Goal: Transaction & Acquisition: Purchase product/service

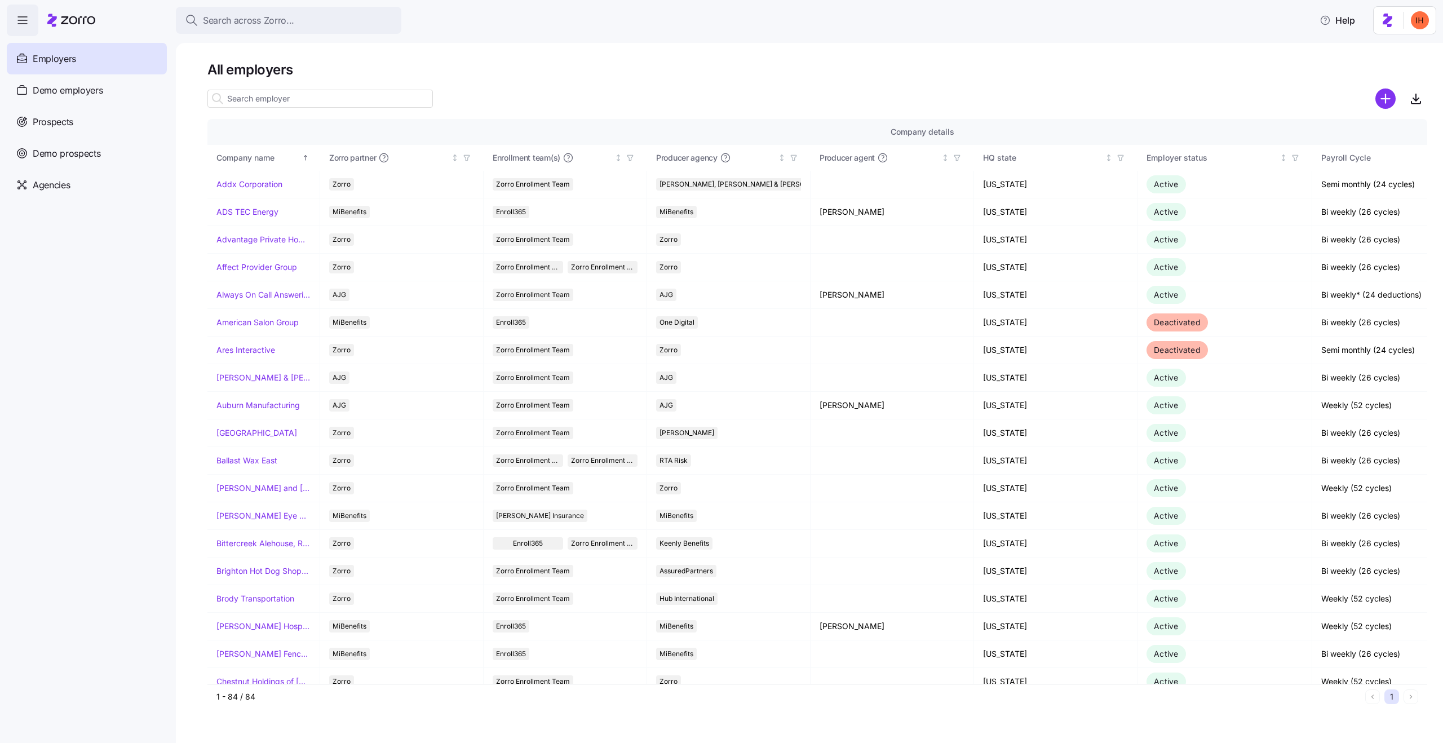
click at [241, 17] on span "Search across Zorro..." at bounding box center [248, 21] width 91 height 14
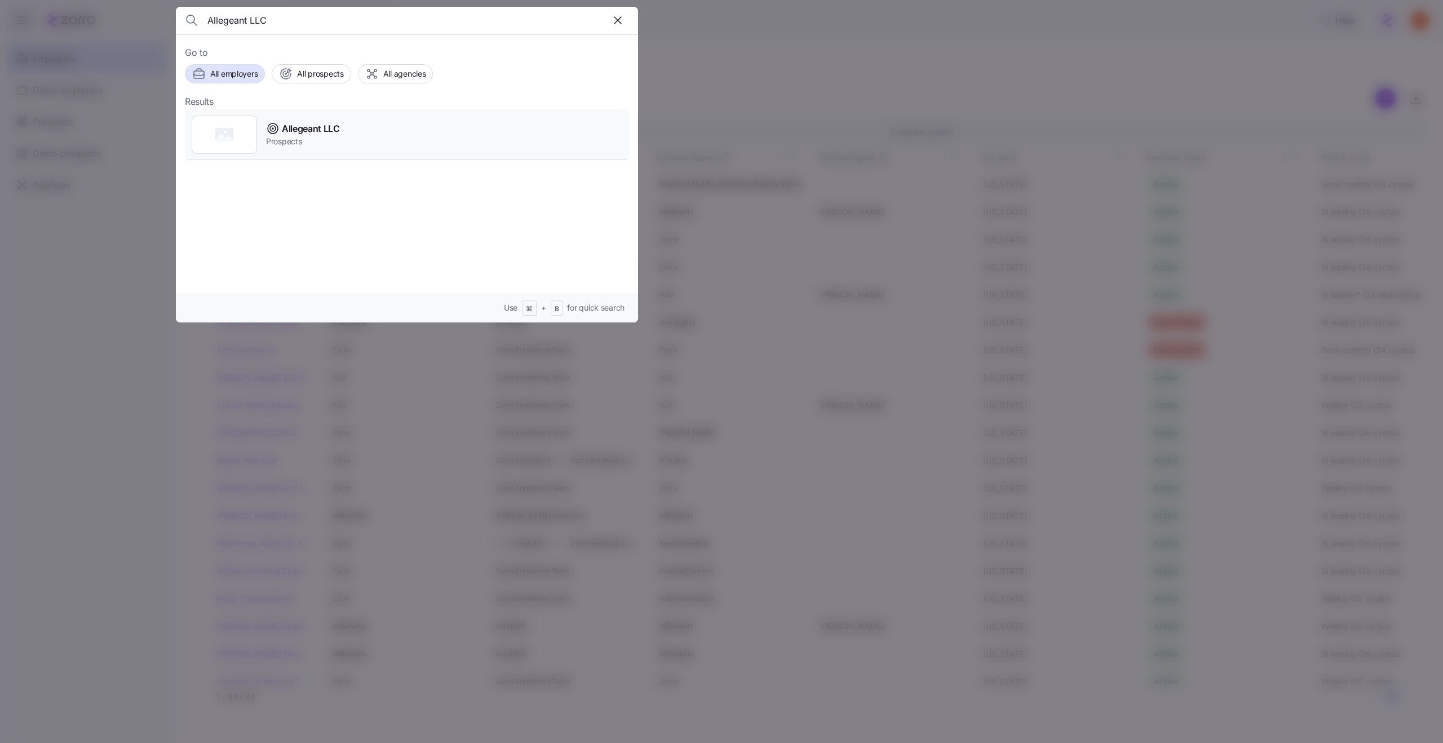
type input "Allegeant LLC"
click at [363, 144] on div "Allegeant LLC Prospects" at bounding box center [407, 135] width 444 height 52
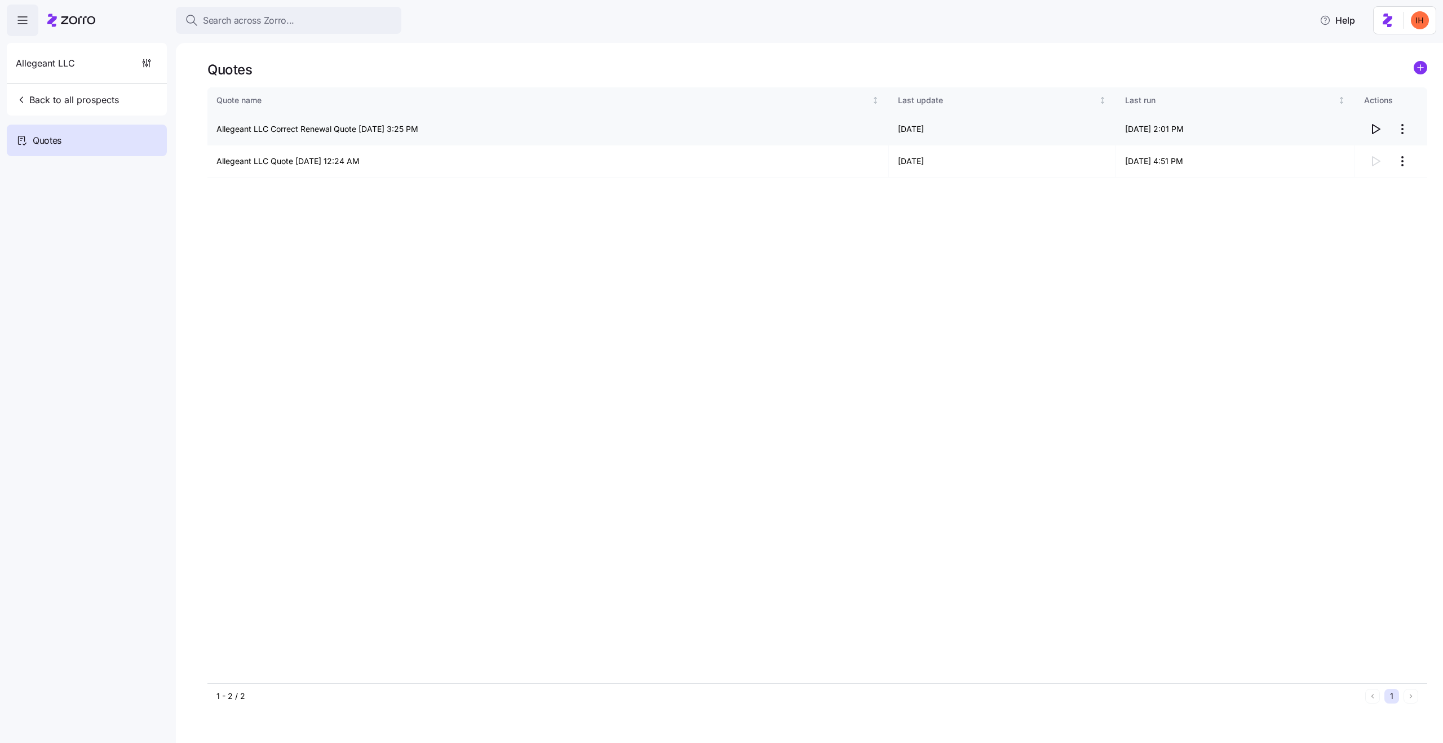
click at [341, 130] on td "Allegeant LLC Correct Renewal Quote [DATE] 3:25 PM" at bounding box center [548, 129] width 682 height 32
click at [377, 129] on td "Allegeant LLC Correct Renewal Quote [DATE] 3:25 PM" at bounding box center [548, 129] width 682 height 32
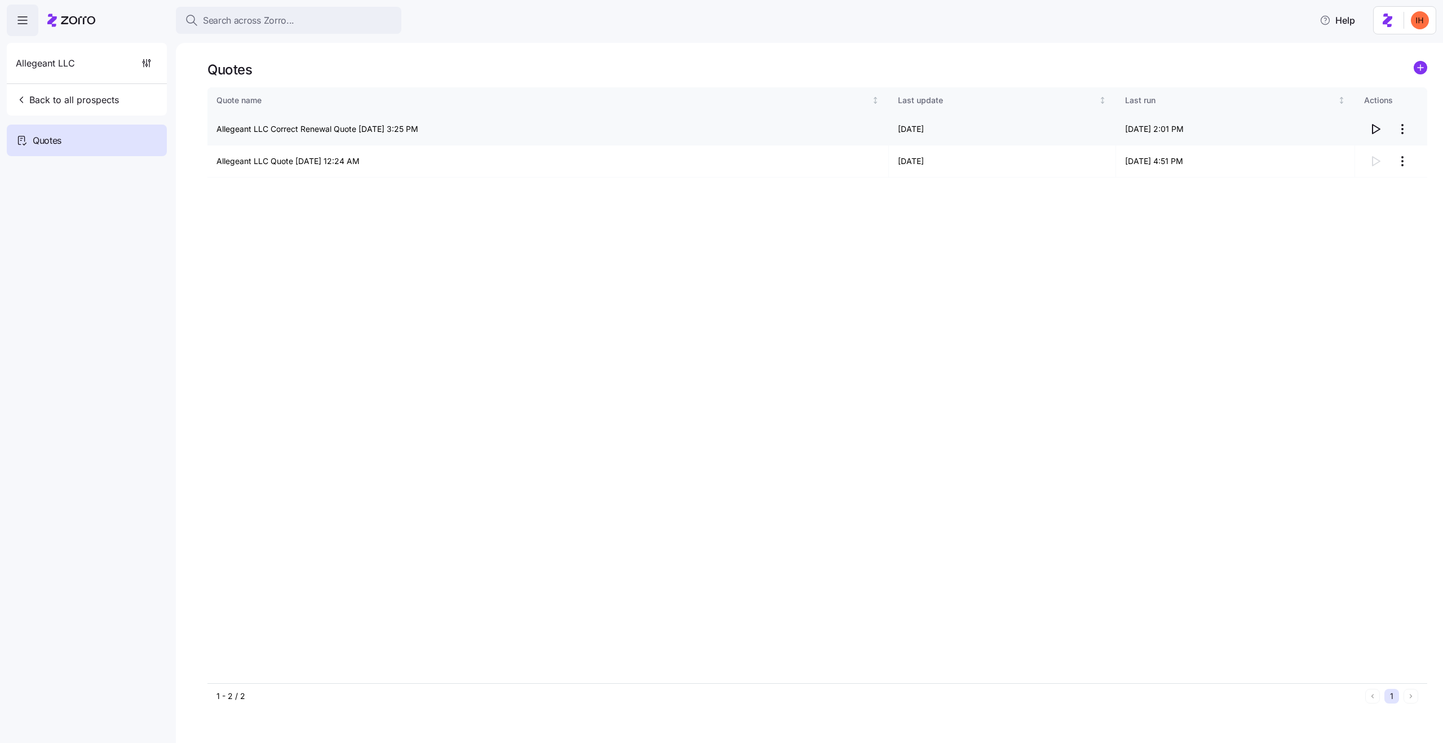
click at [377, 129] on td "Allegeant LLC Correct Renewal Quote [DATE] 3:25 PM" at bounding box center [548, 129] width 682 height 32
click at [402, 135] on td "Allegeant LLC Correct Renewal Quote [DATE] 3:25 PM" at bounding box center [548, 129] width 682 height 32
click at [382, 130] on td "Allegeant LLC Correct Renewal Quote [DATE] 3:25 PM" at bounding box center [548, 129] width 682 height 32
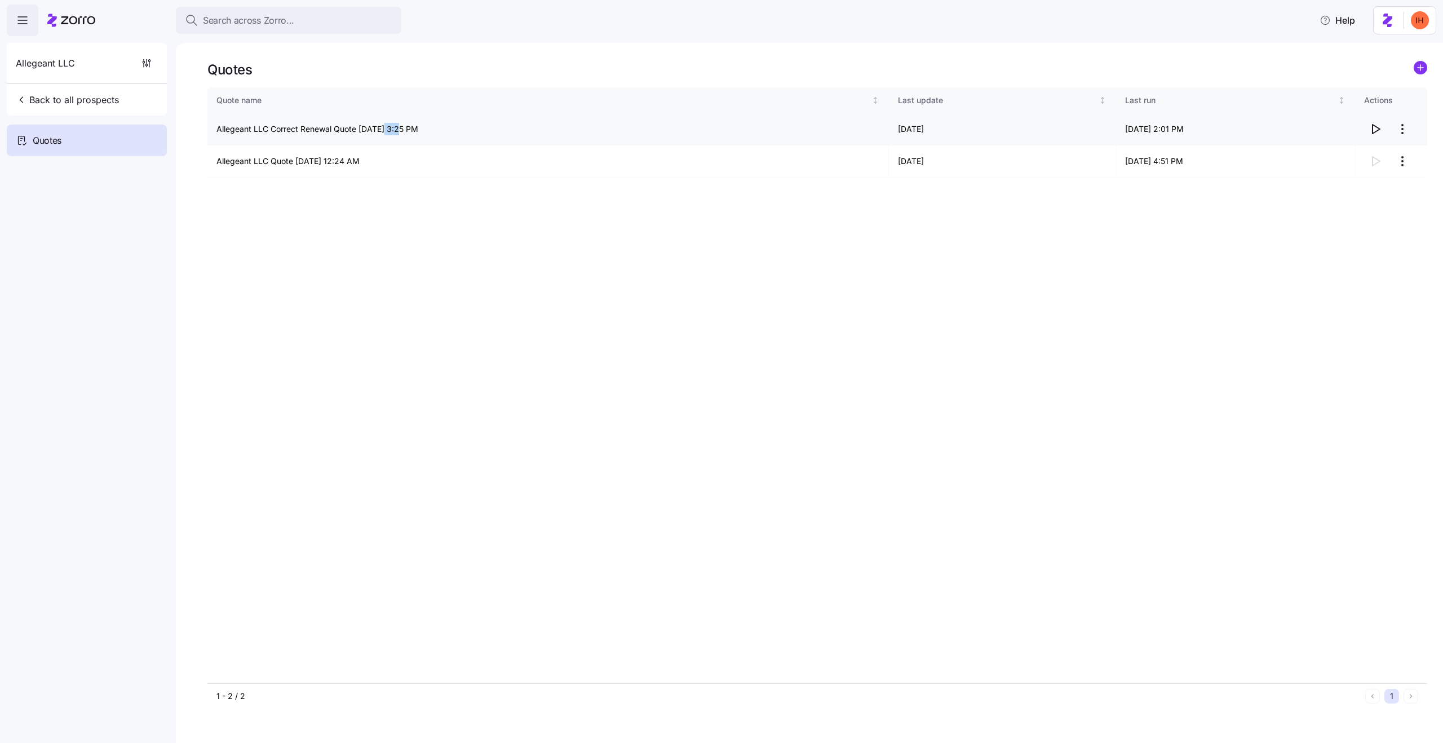
click at [362, 130] on td "Allegeant LLC Correct Renewal Quote [DATE] 3:25 PM" at bounding box center [548, 129] width 682 height 32
click at [373, 130] on td "Allegeant LLC Correct Renewal Quote [DATE] 3:25 PM" at bounding box center [548, 129] width 682 height 32
click at [398, 129] on td "Allegeant LLC Correct Renewal Quote [DATE] 3:25 PM" at bounding box center [548, 129] width 682 height 32
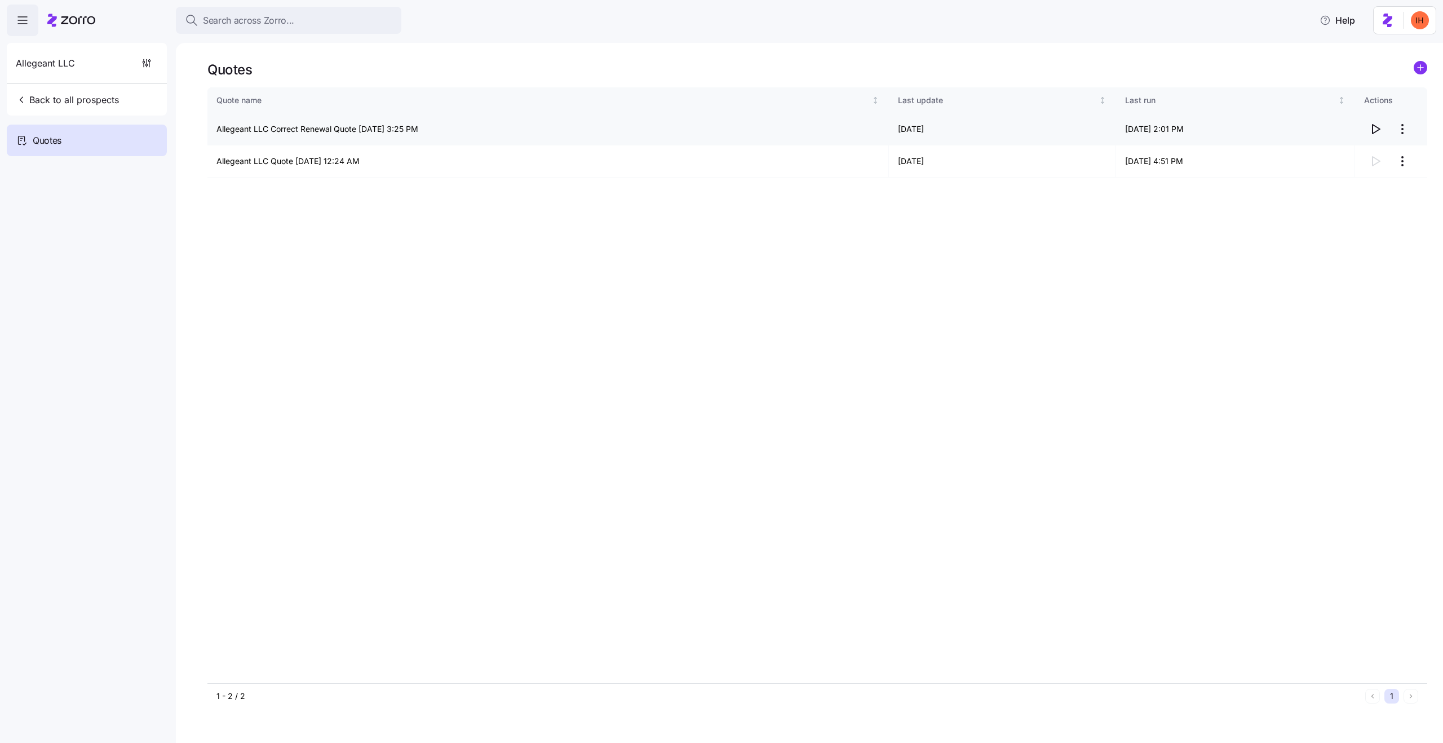
click at [398, 129] on td "Allegeant LLC Correct Renewal Quote [DATE] 3:25 PM" at bounding box center [548, 129] width 682 height 32
click at [333, 122] on td "Allegeant LLC Correct Renewal Quote [DATE] 3:25 PM" at bounding box center [548, 129] width 682 height 32
click at [311, 125] on td "Allegeant LLC Correct Renewal Quote [DATE] 3:25 PM" at bounding box center [548, 129] width 682 height 32
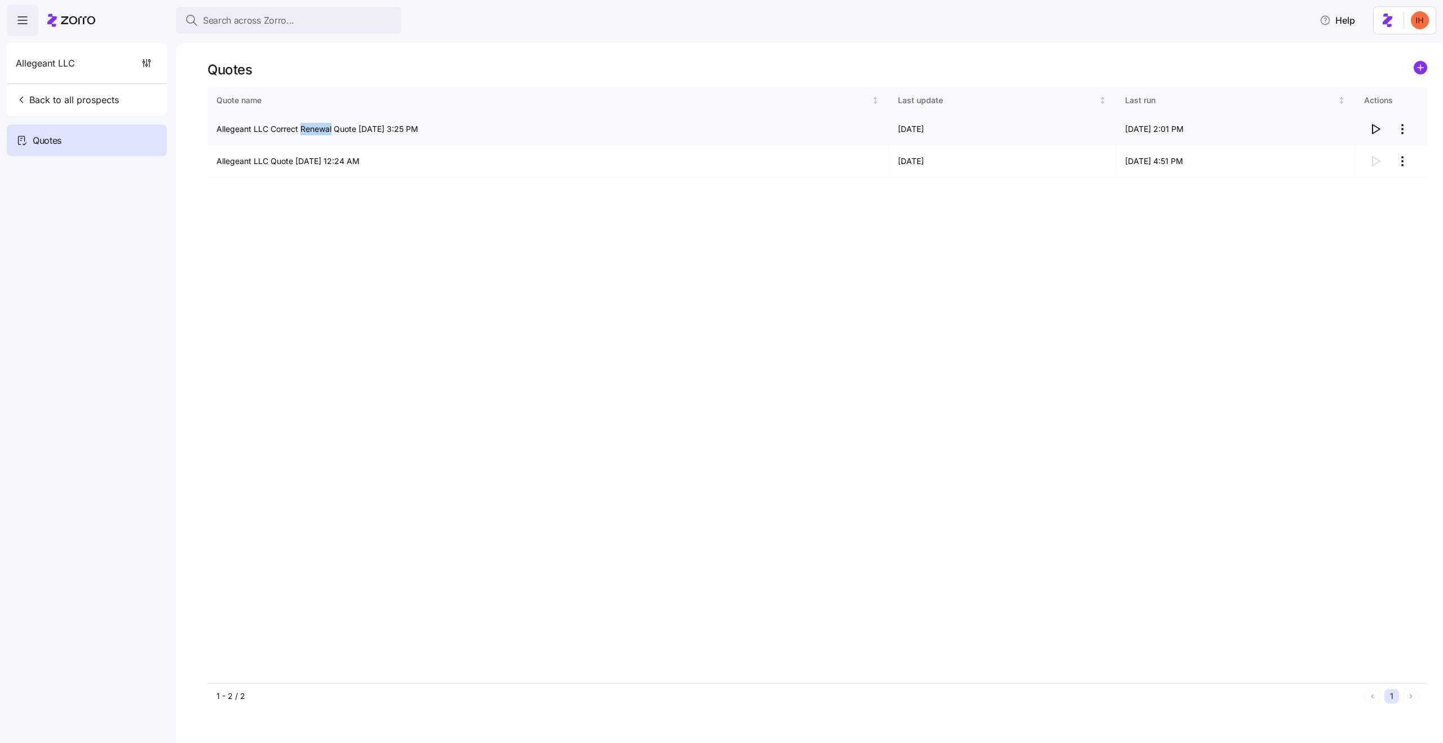
click at [311, 125] on td "Allegeant LLC Correct Renewal Quote [DATE] 3:25 PM" at bounding box center [548, 129] width 682 height 32
click at [372, 129] on td "Allegeant LLC Correct Renewal Quote [DATE] 3:25 PM" at bounding box center [548, 129] width 682 height 32
click at [277, 123] on td "Allegeant LLC Correct Renewal Quote [DATE] 3:25 PM" at bounding box center [548, 129] width 682 height 32
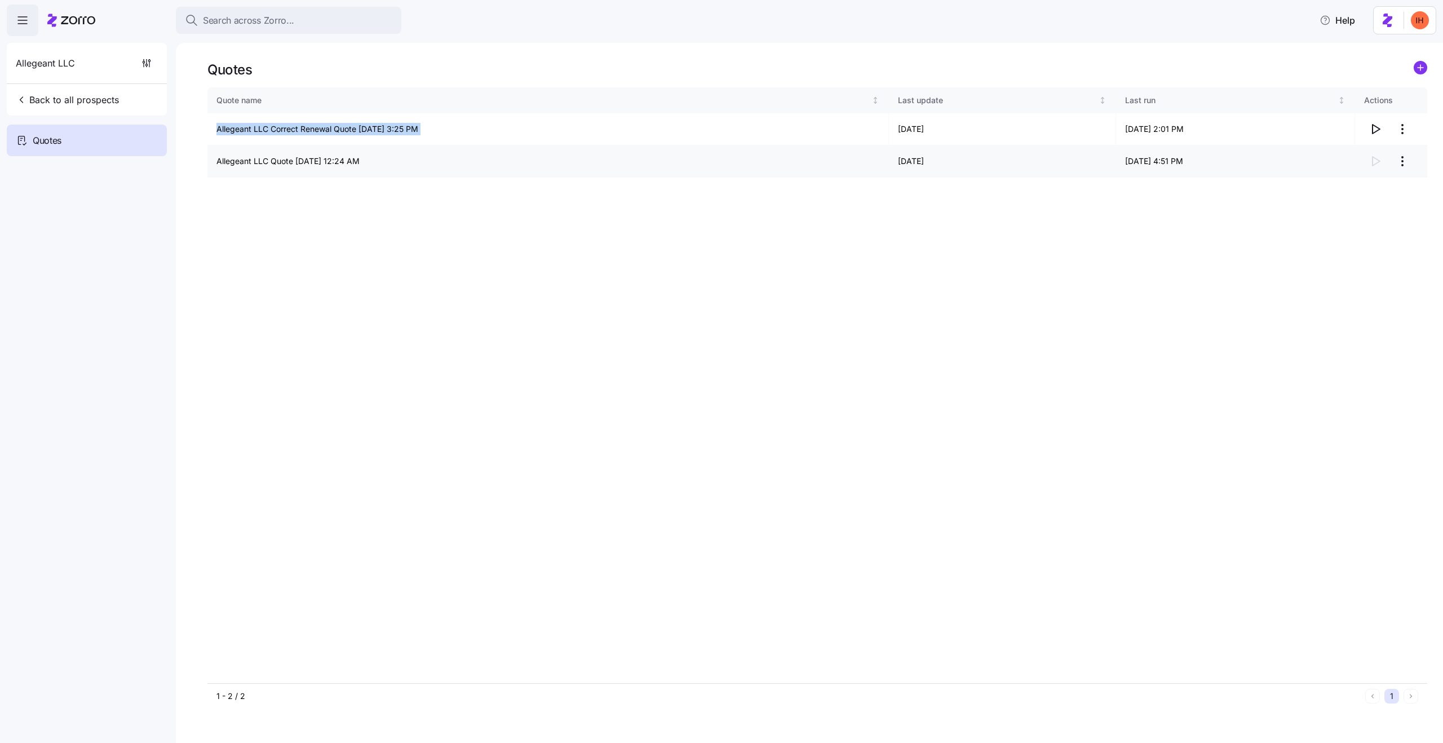
click at [302, 162] on td "Allegeant LLC Quote [DATE] 12:24 AM" at bounding box center [548, 161] width 682 height 32
click at [619, 363] on div "Quote name Last update Last run Actions Allegeant LLC Correct Renewal Quote [DA…" at bounding box center [817, 384] width 1220 height 595
click at [1370, 131] on icon "button" at bounding box center [1376, 129] width 14 height 14
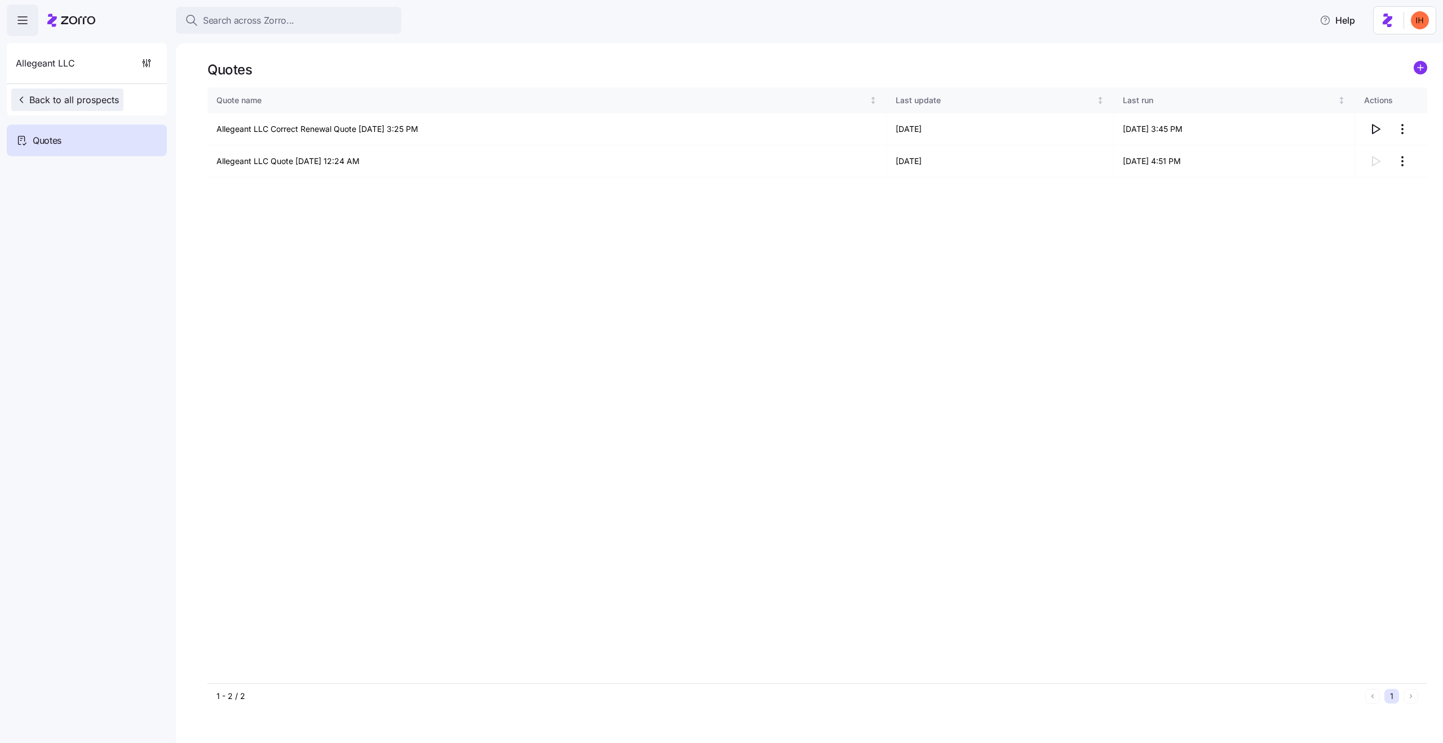
click at [54, 100] on span "Back to all prospects" at bounding box center [67, 100] width 103 height 14
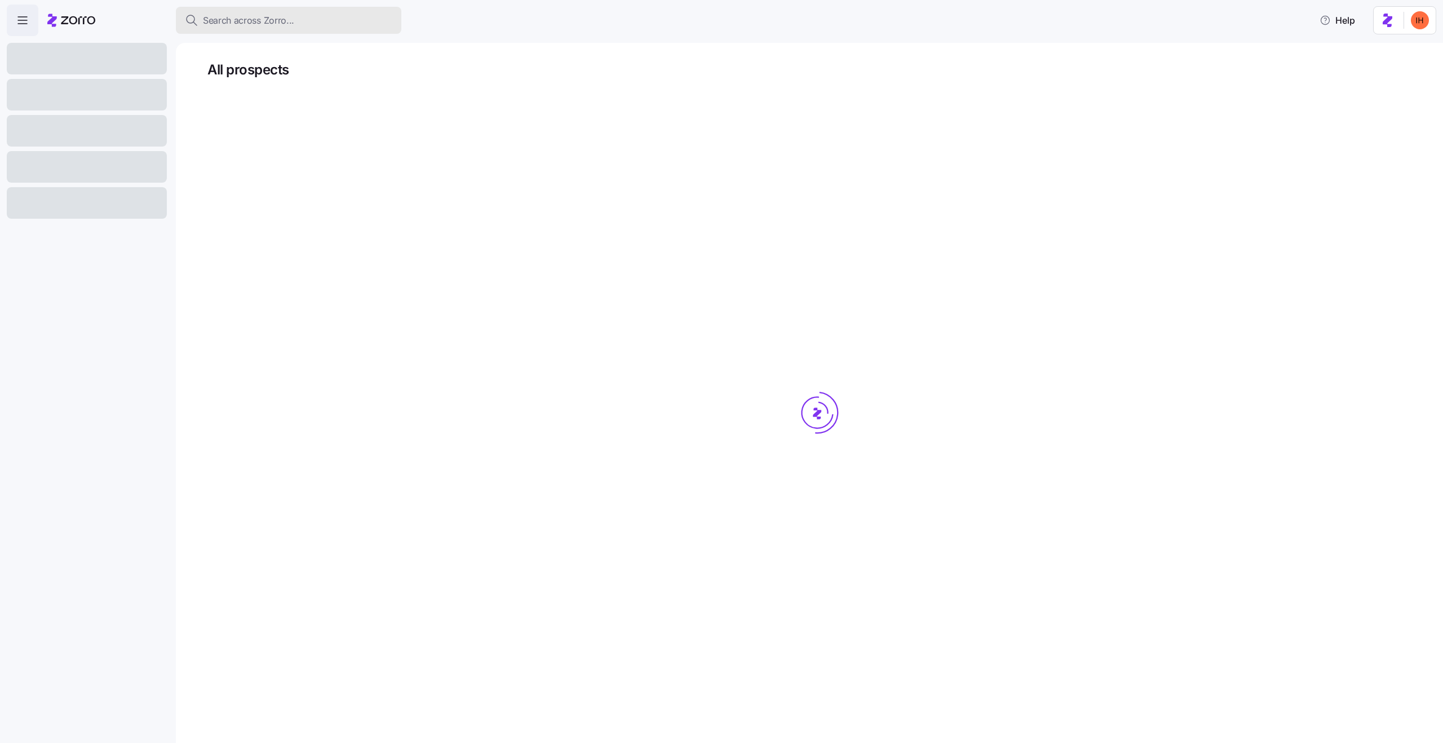
click at [231, 14] on span "Search across Zorro..." at bounding box center [248, 21] width 91 height 14
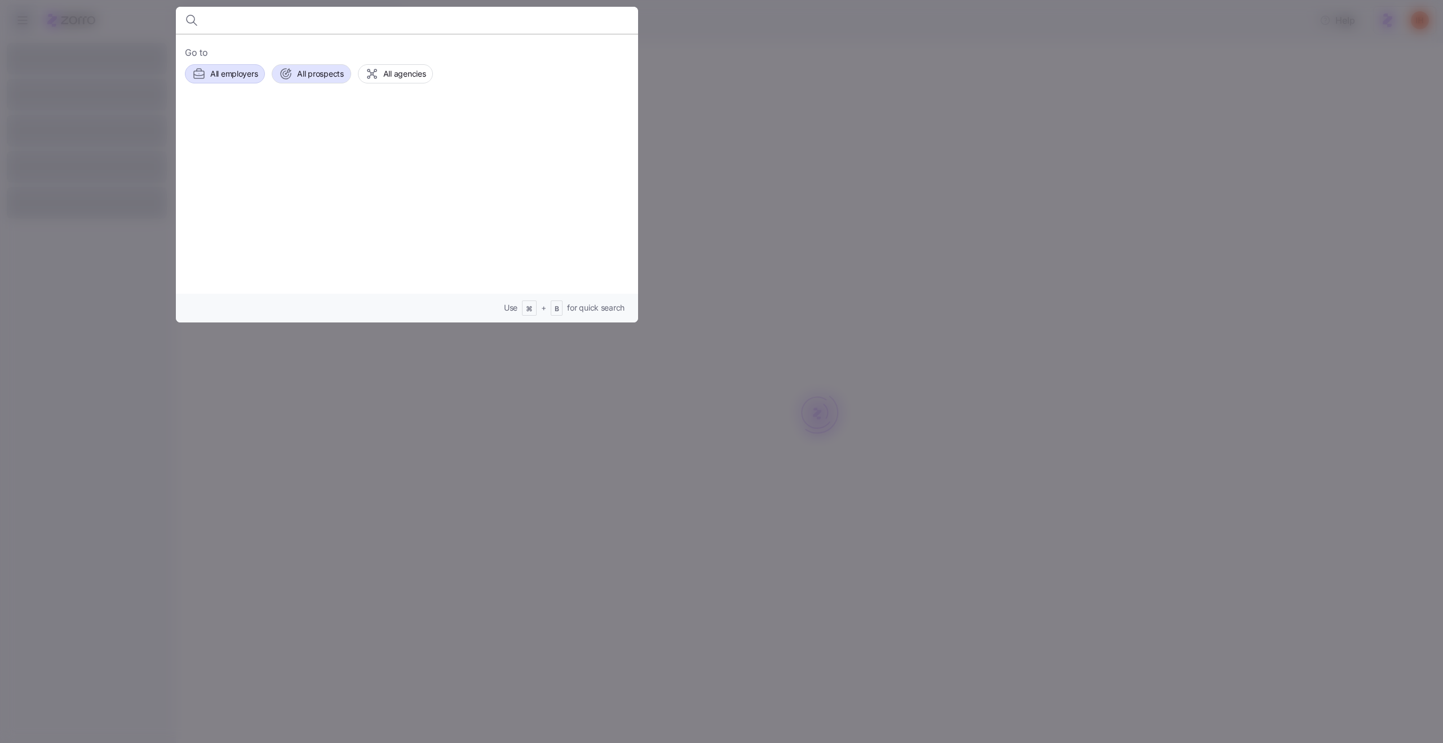
click at [240, 78] on span "All employers" at bounding box center [233, 73] width 47 height 11
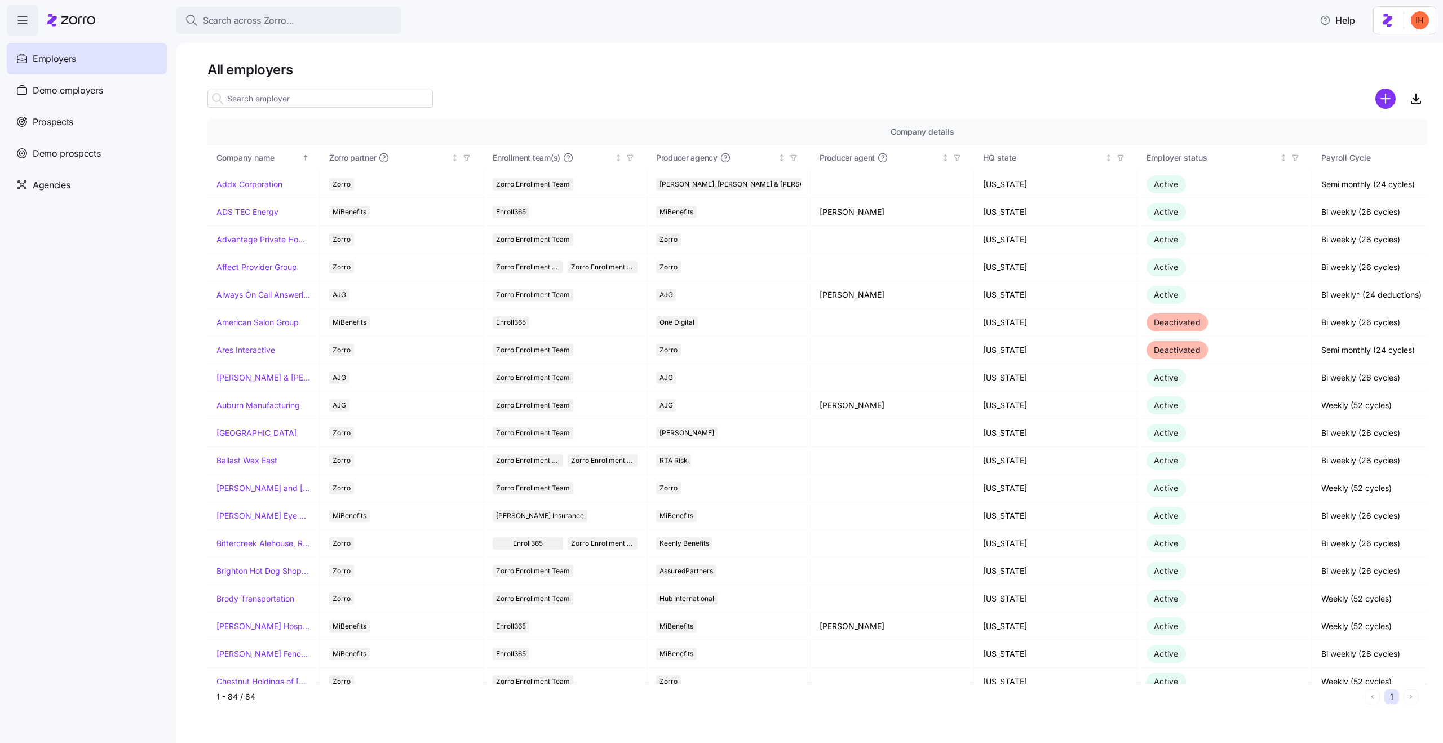
click at [235, 103] on input at bounding box center [320, 99] width 226 height 18
click at [470, 111] on div at bounding box center [817, 114] width 1220 height 9
click at [312, 105] on input at bounding box center [320, 99] width 226 height 18
click at [505, 111] on div at bounding box center [817, 114] width 1220 height 9
click at [254, 184] on link "Addx Corporation" at bounding box center [250, 184] width 66 height 11
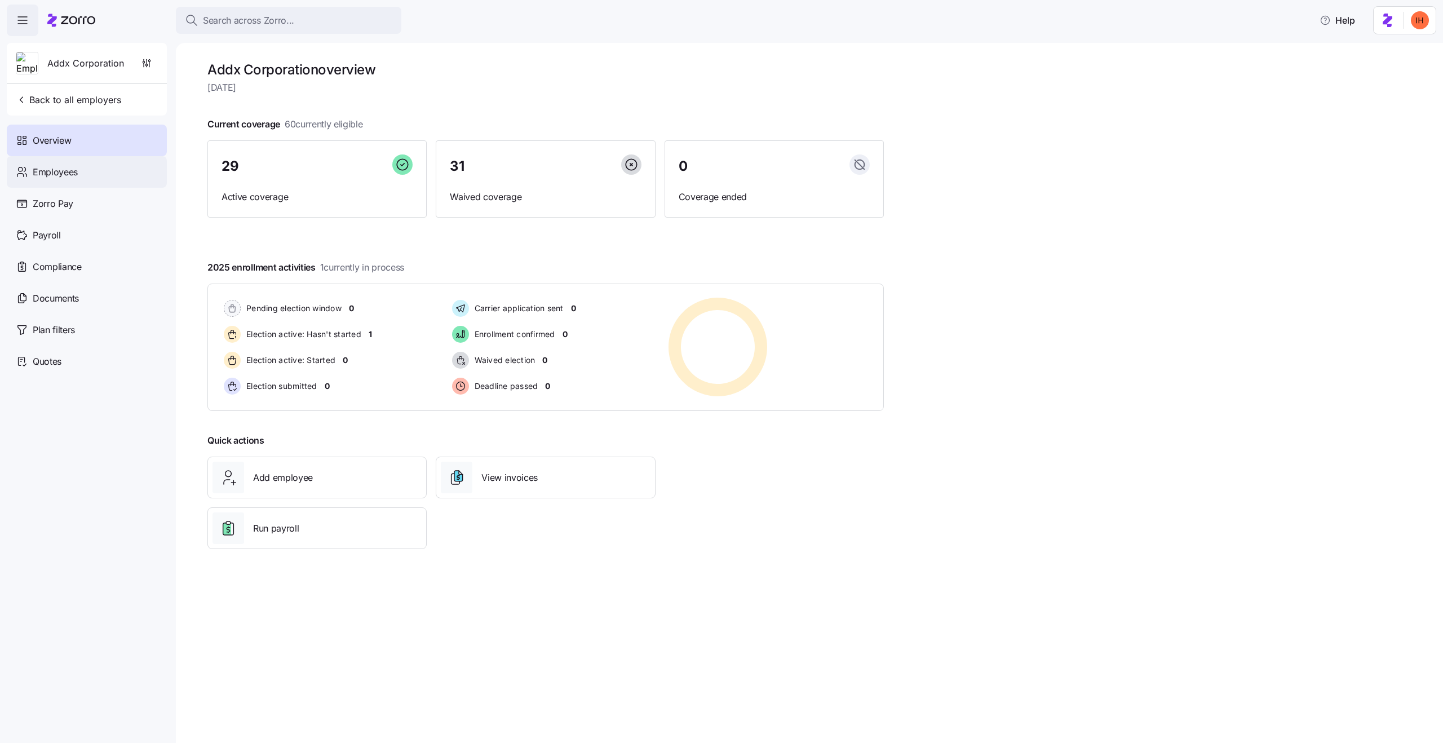
click at [53, 168] on span "Employees" at bounding box center [55, 172] width 45 height 14
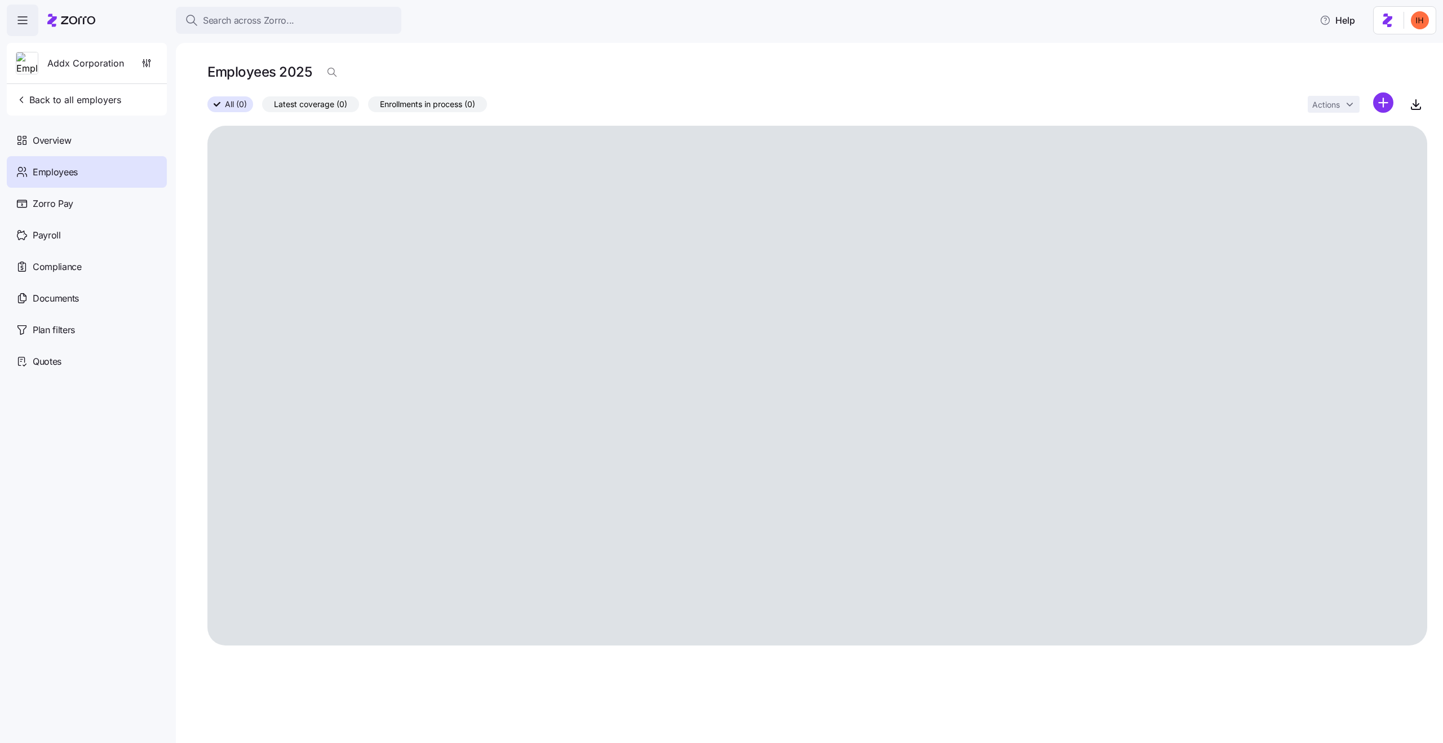
click at [260, 68] on h1 "Employees 2025" at bounding box center [259, 71] width 104 height 17
click at [279, 69] on h1 "Employees 2025" at bounding box center [259, 71] width 104 height 17
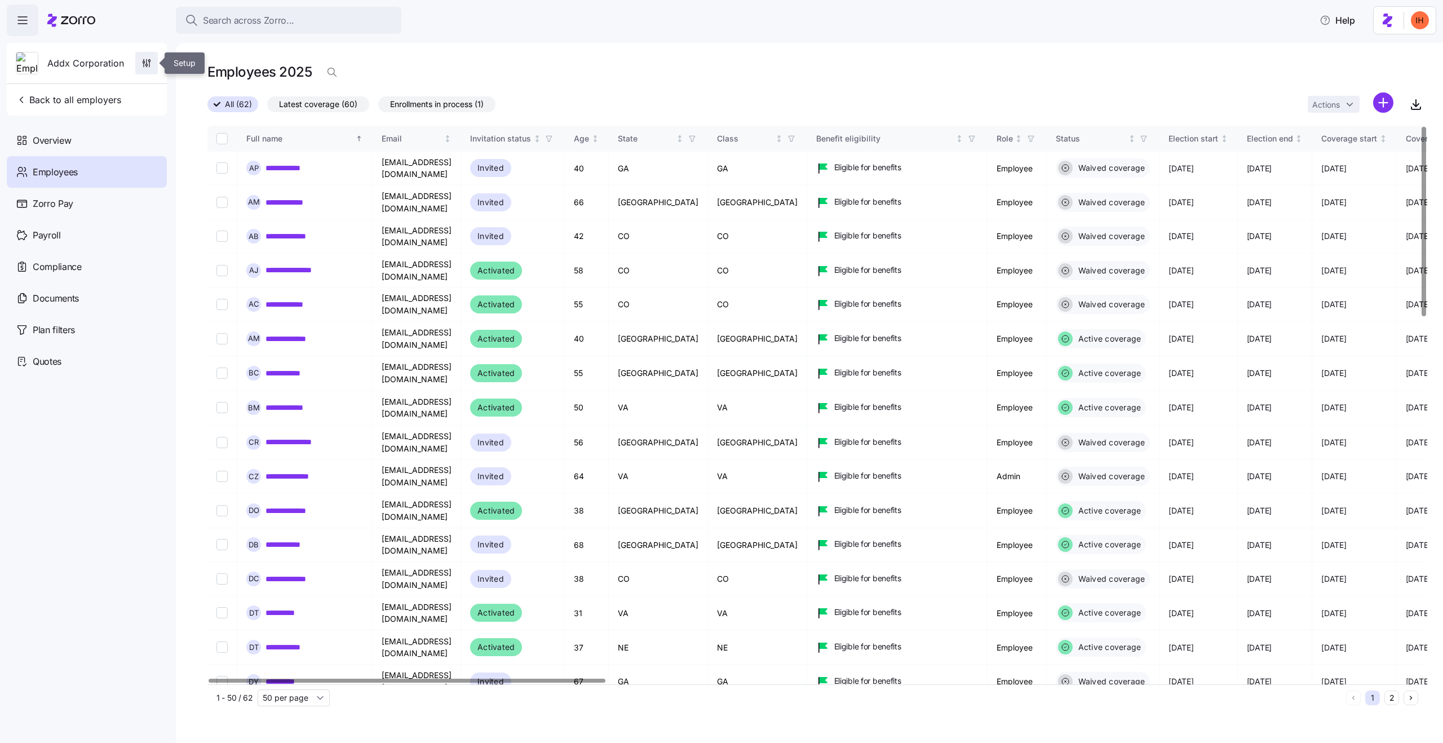
click at [149, 62] on icon "button" at bounding box center [149, 64] width 0 height 5
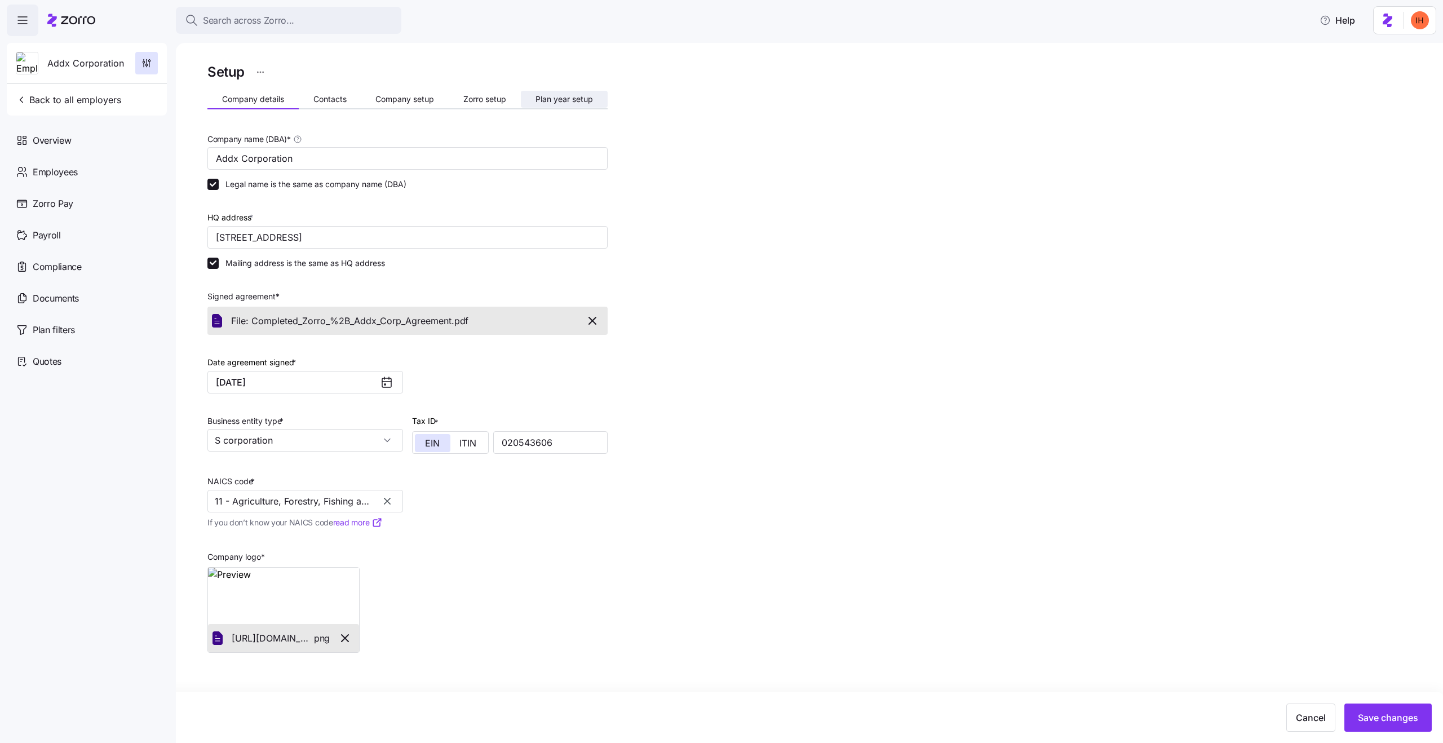
click at [559, 100] on span "Plan year setup" at bounding box center [565, 99] width 58 height 8
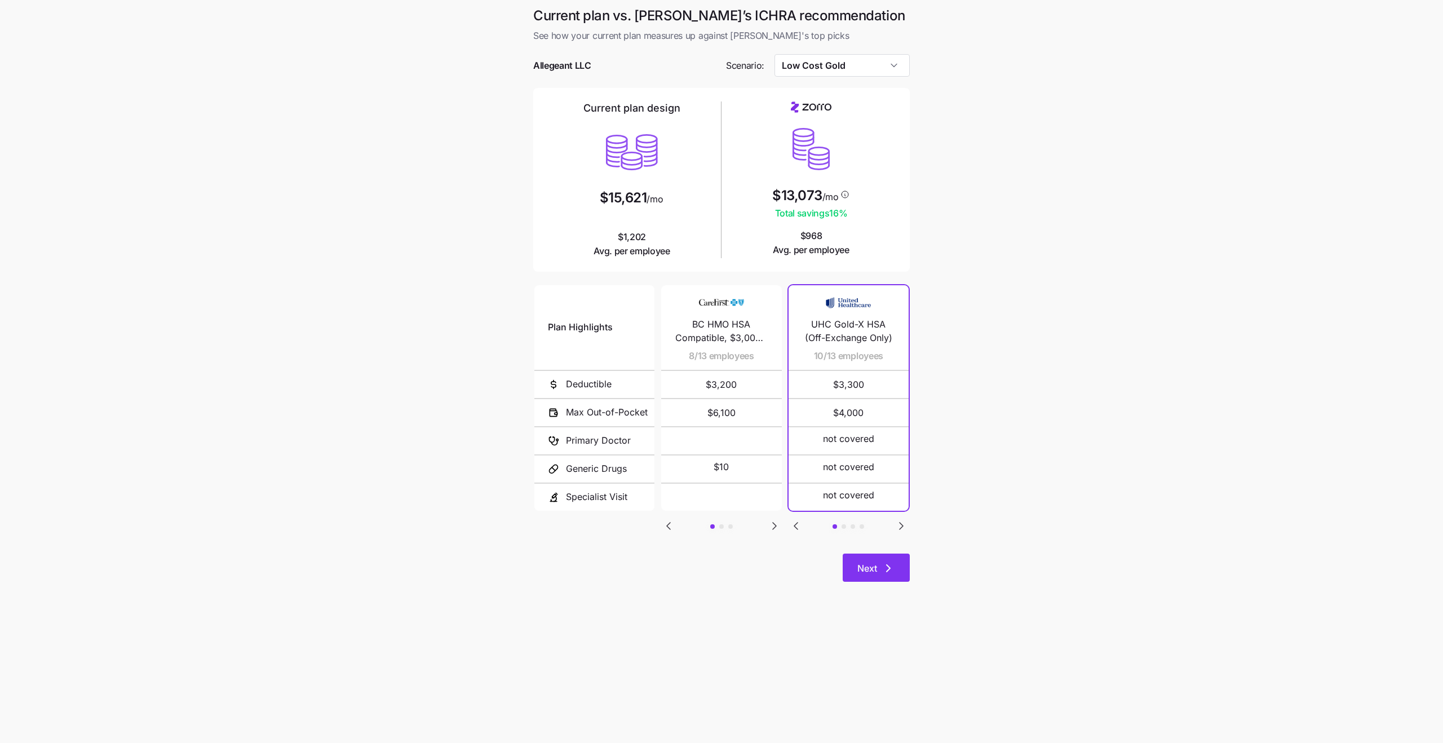
click at [858, 567] on span "Next" at bounding box center [868, 569] width 20 height 14
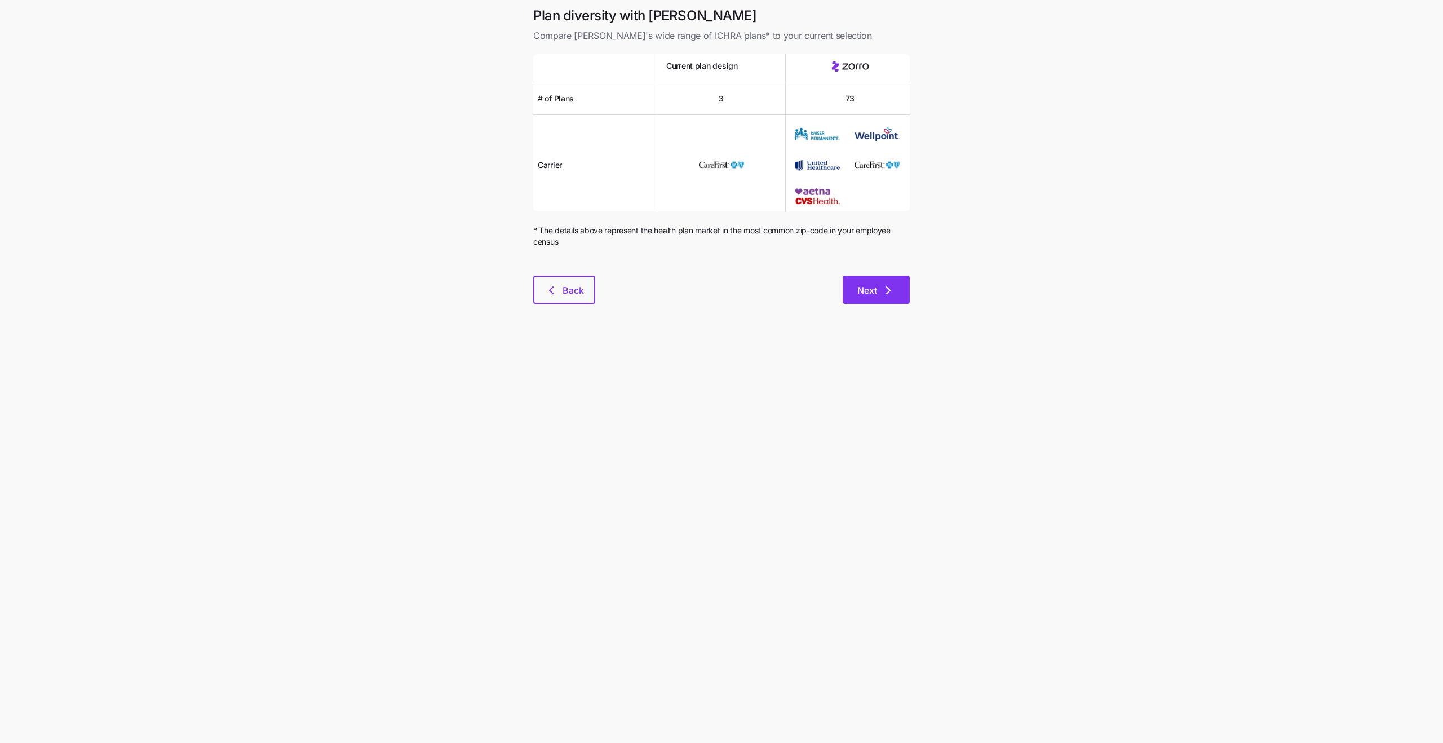
click at [863, 284] on span "Next" at bounding box center [868, 291] width 20 height 14
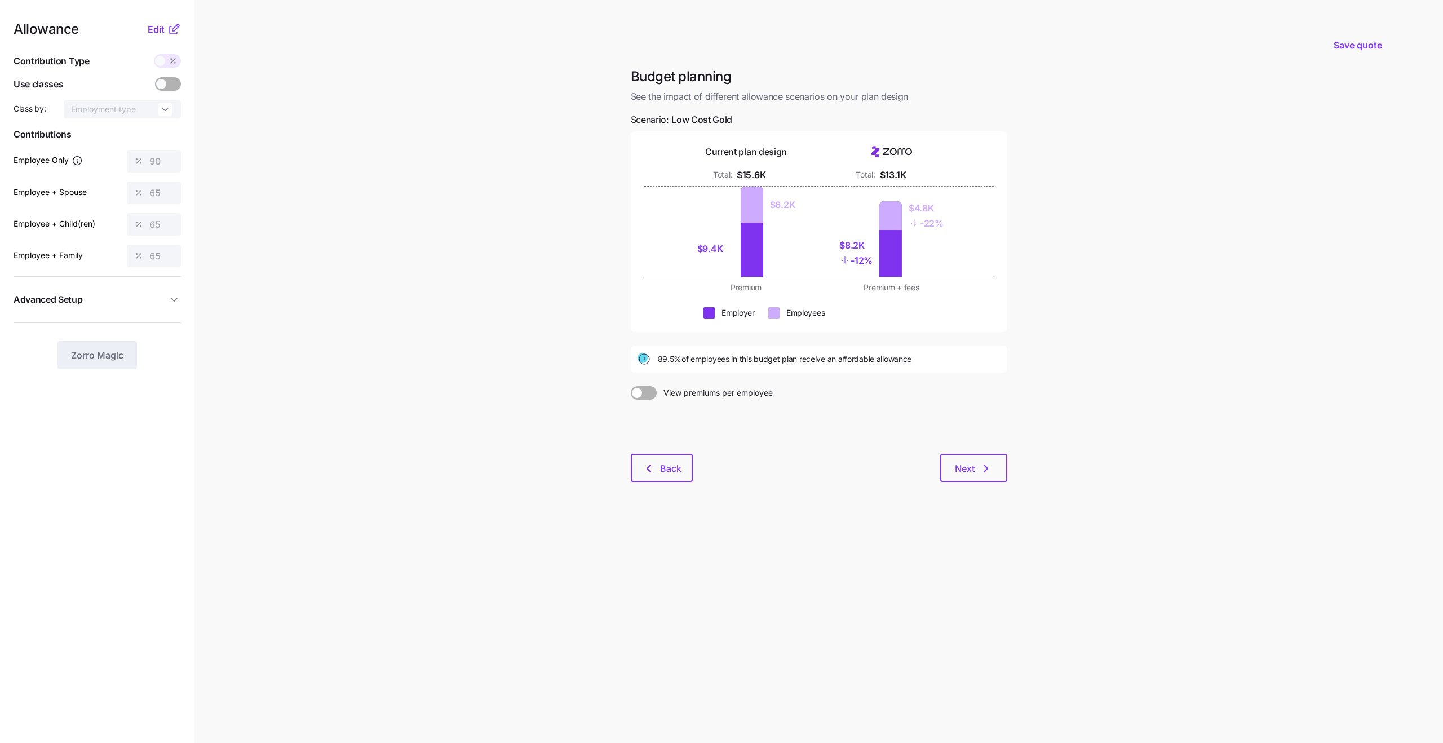
click at [167, 297] on span "button" at bounding box center [174, 299] width 14 height 11
click at [847, 445] on div at bounding box center [819, 427] width 377 height 54
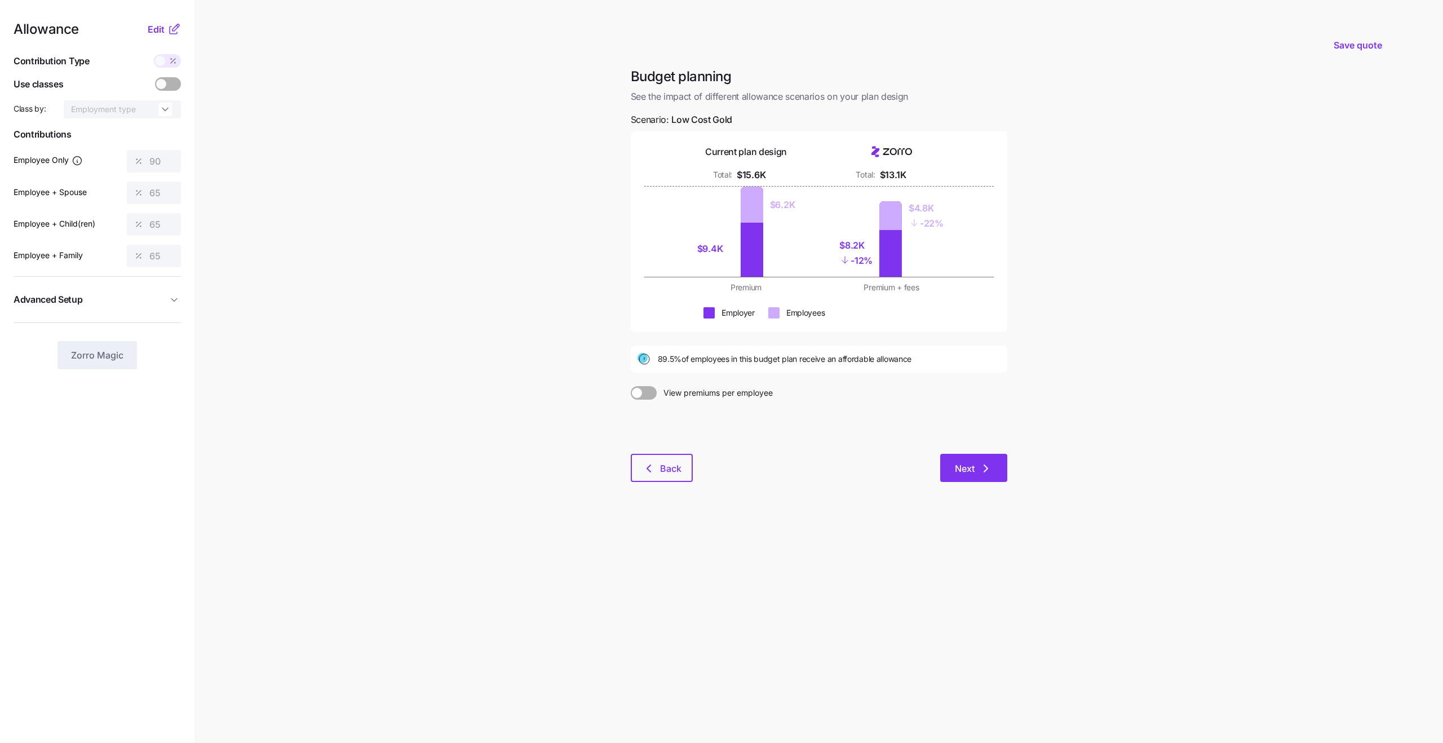
click at [955, 468] on span "Next" at bounding box center [965, 469] width 20 height 14
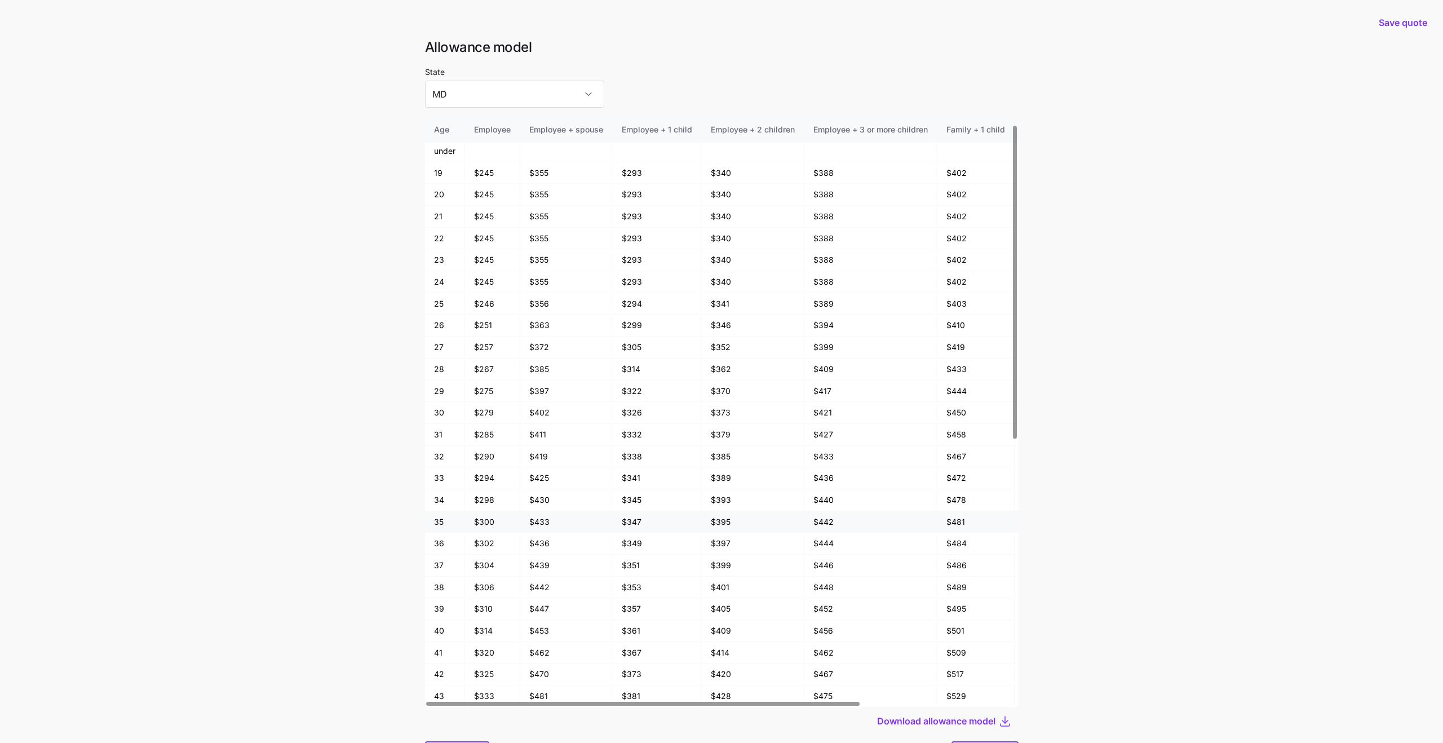
scroll to position [13, 0]
click at [548, 425] on td "$402" at bounding box center [566, 427] width 92 height 22
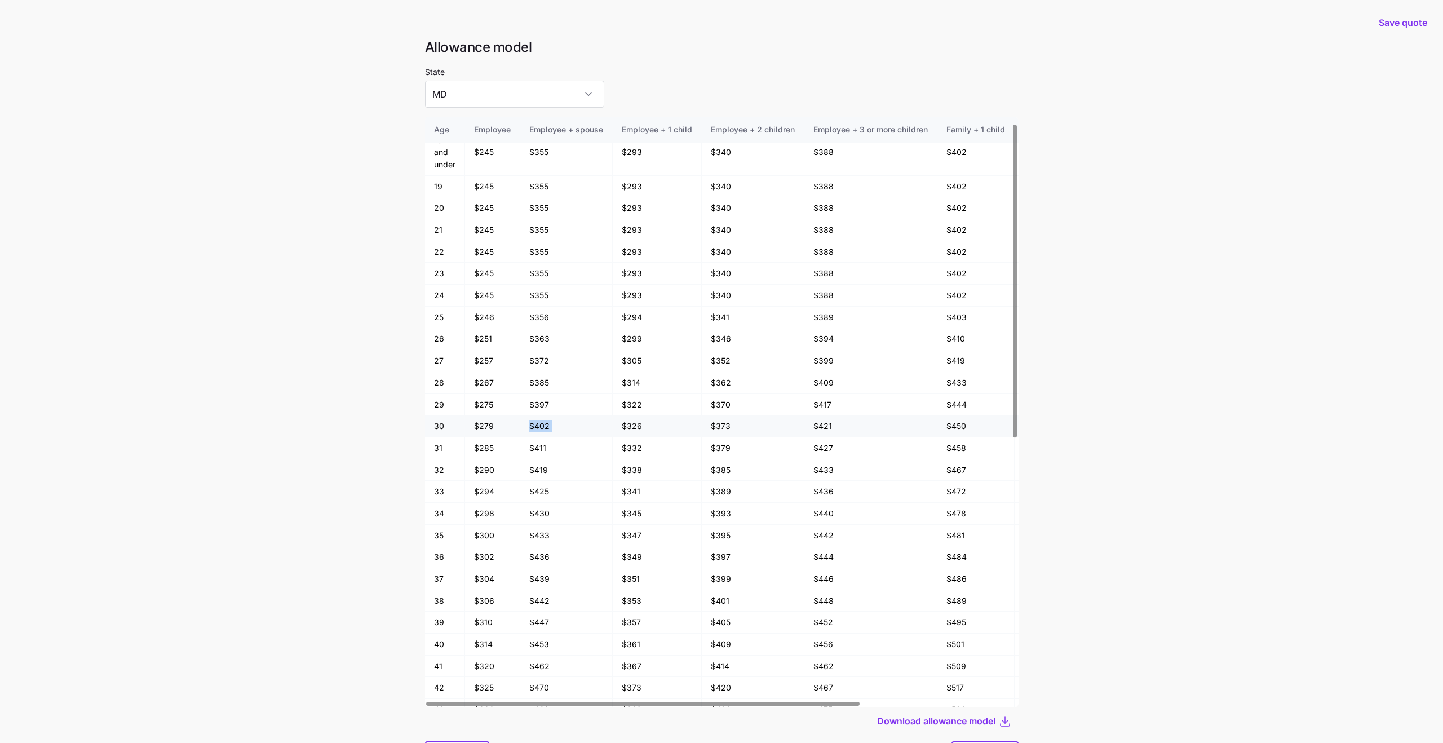
click at [537, 426] on td "$402" at bounding box center [566, 427] width 92 height 22
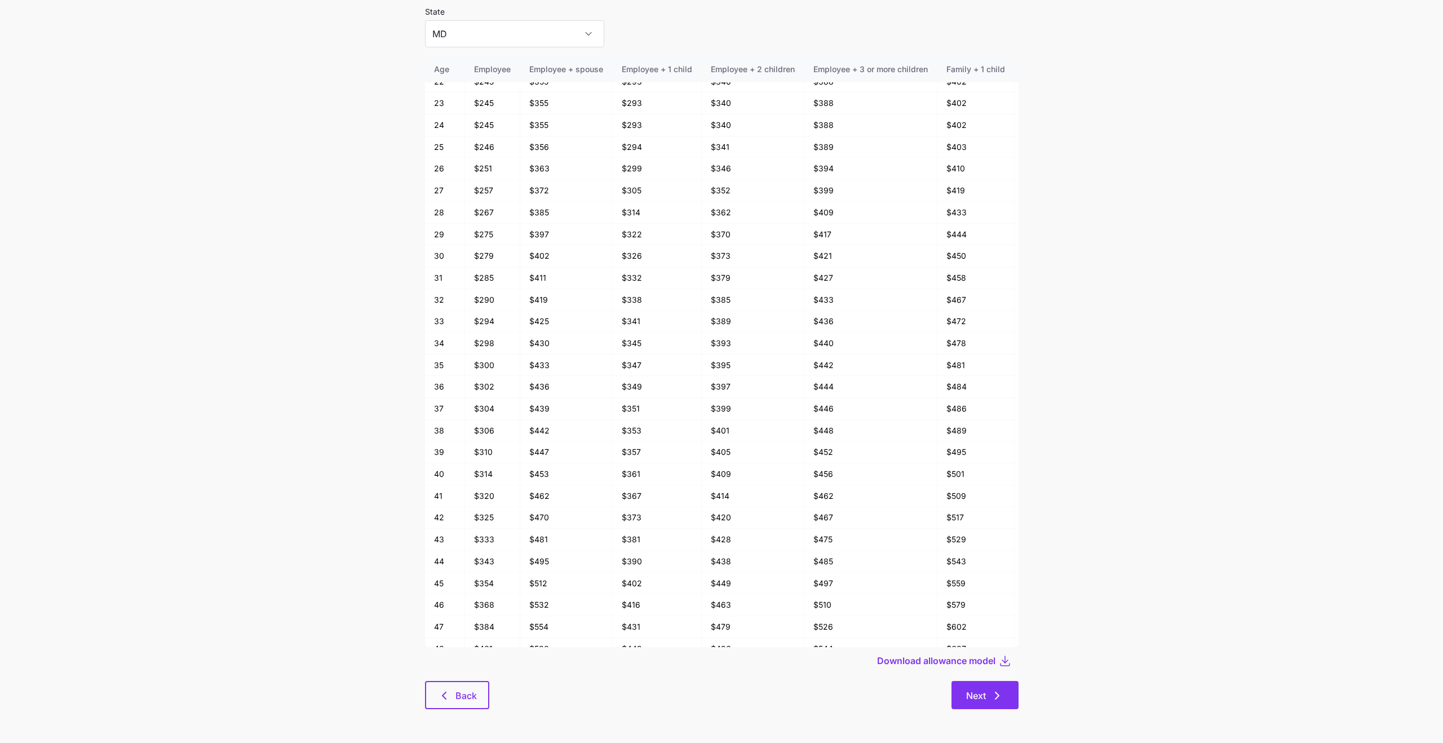
click at [973, 701] on span "Next" at bounding box center [976, 696] width 20 height 14
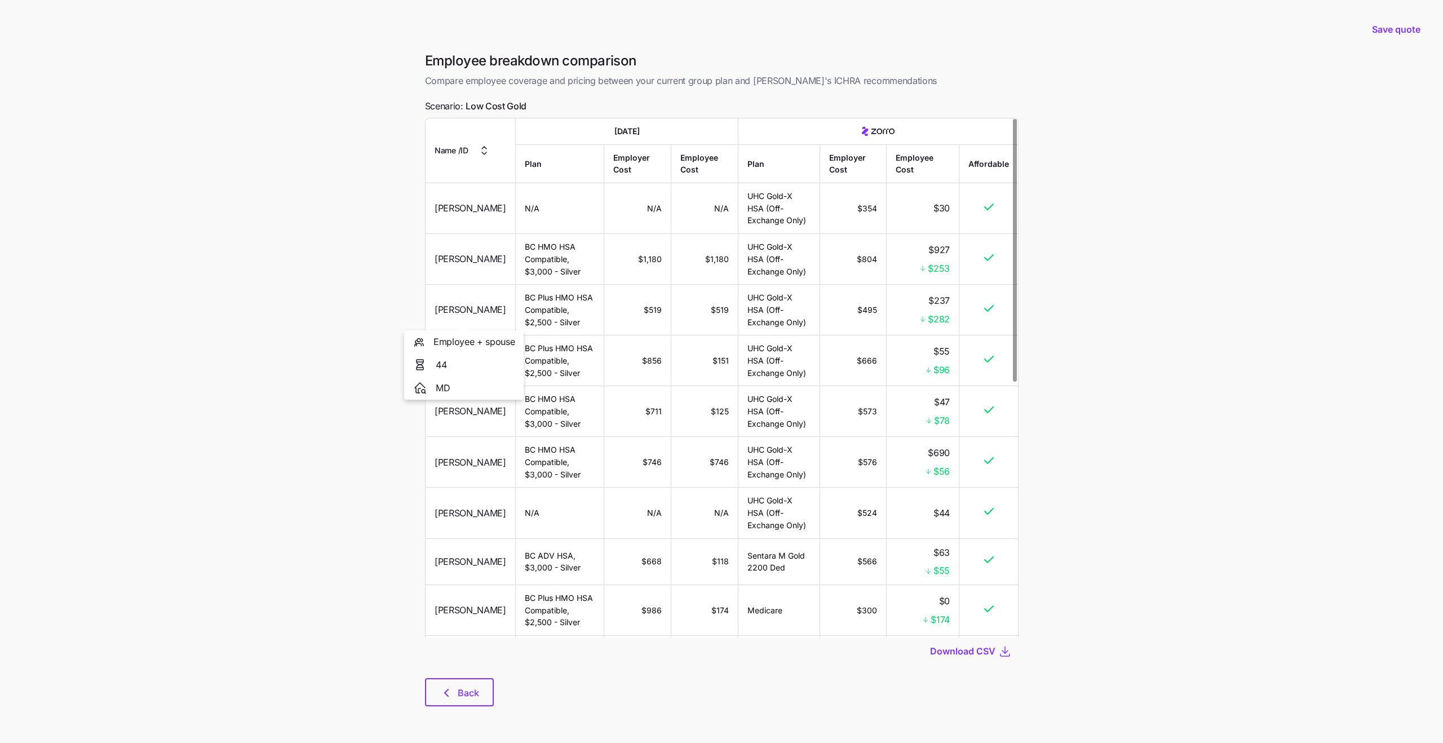
scroll to position [283, 0]
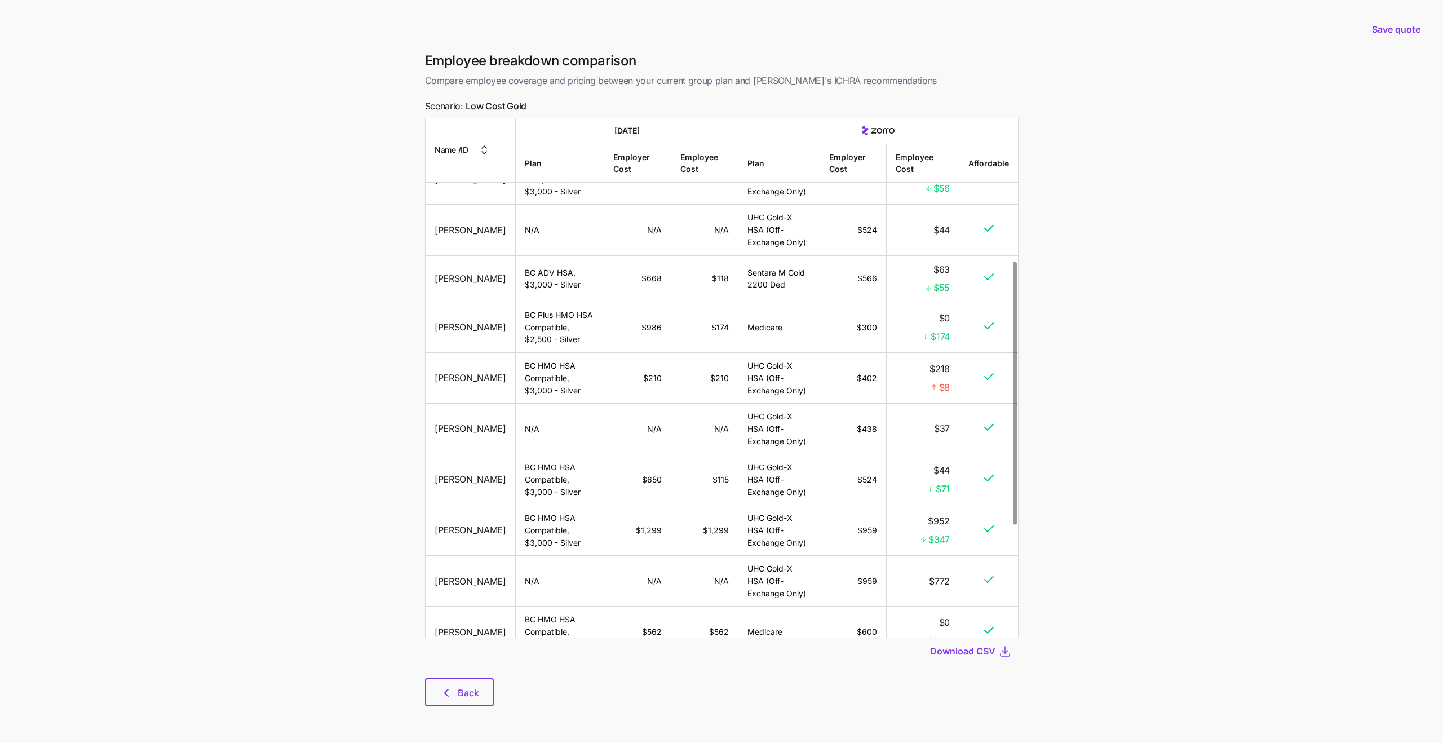
click at [764, 370] on td "UHC Gold-X HSA (Off-Exchange Only)" at bounding box center [779, 378] width 81 height 51
click at [844, 387] on td "$402" at bounding box center [853, 378] width 67 height 51
click at [870, 386] on td "$402" at bounding box center [853, 378] width 67 height 51
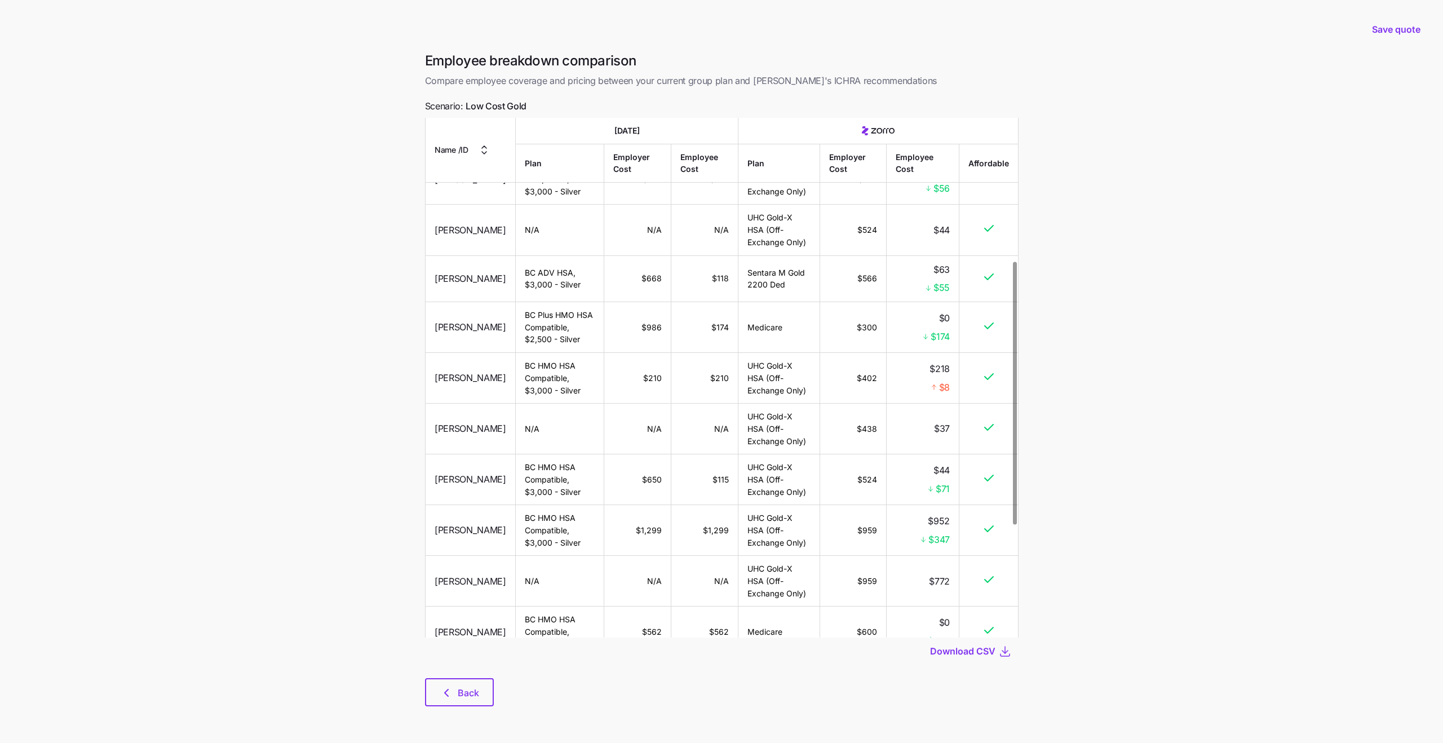
click at [870, 386] on td "$402" at bounding box center [853, 378] width 67 height 51
click at [914, 370] on td "$218 $8" at bounding box center [923, 378] width 73 height 51
click at [941, 372] on span "$218" at bounding box center [940, 369] width 20 height 14
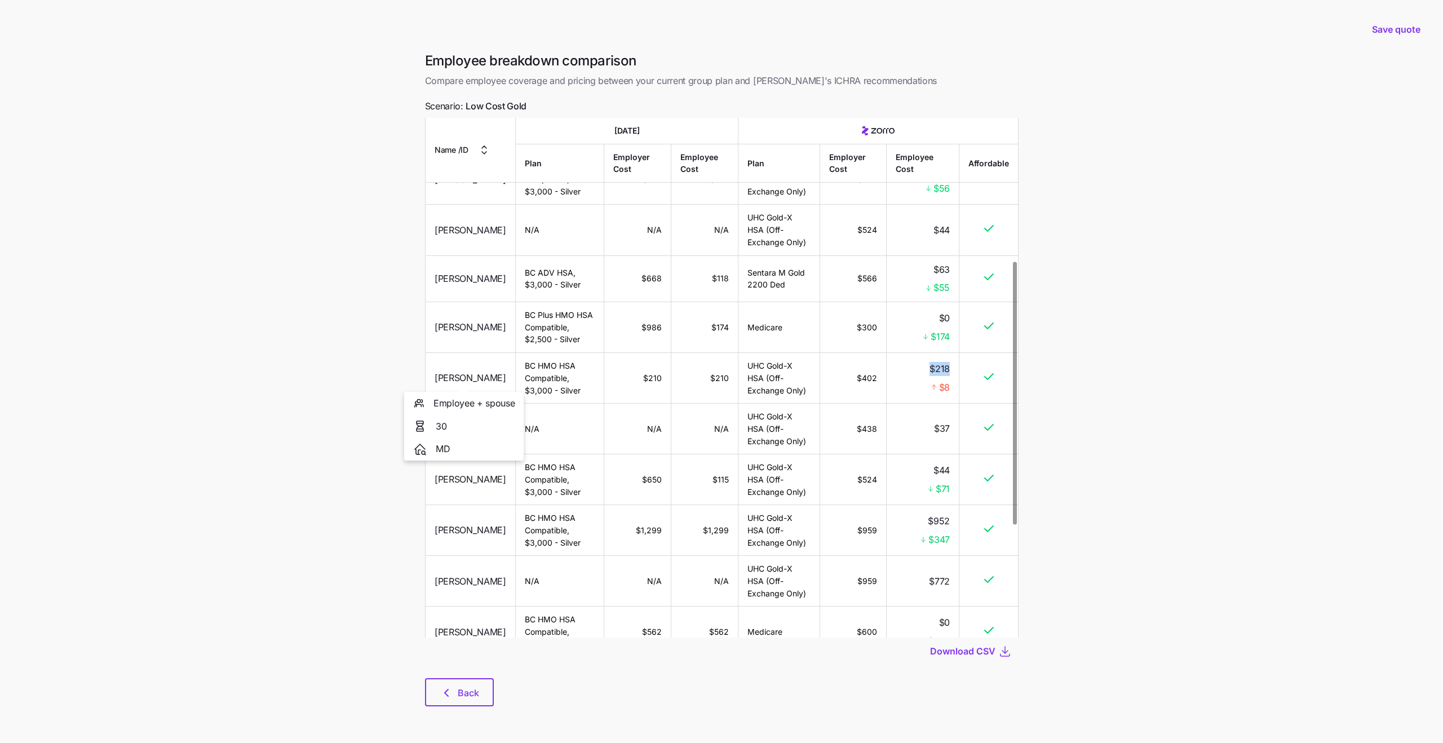
click at [473, 379] on span "Kayla Bradley" at bounding box center [471, 378] width 72 height 14
click at [863, 374] on td "$402" at bounding box center [853, 378] width 67 height 51
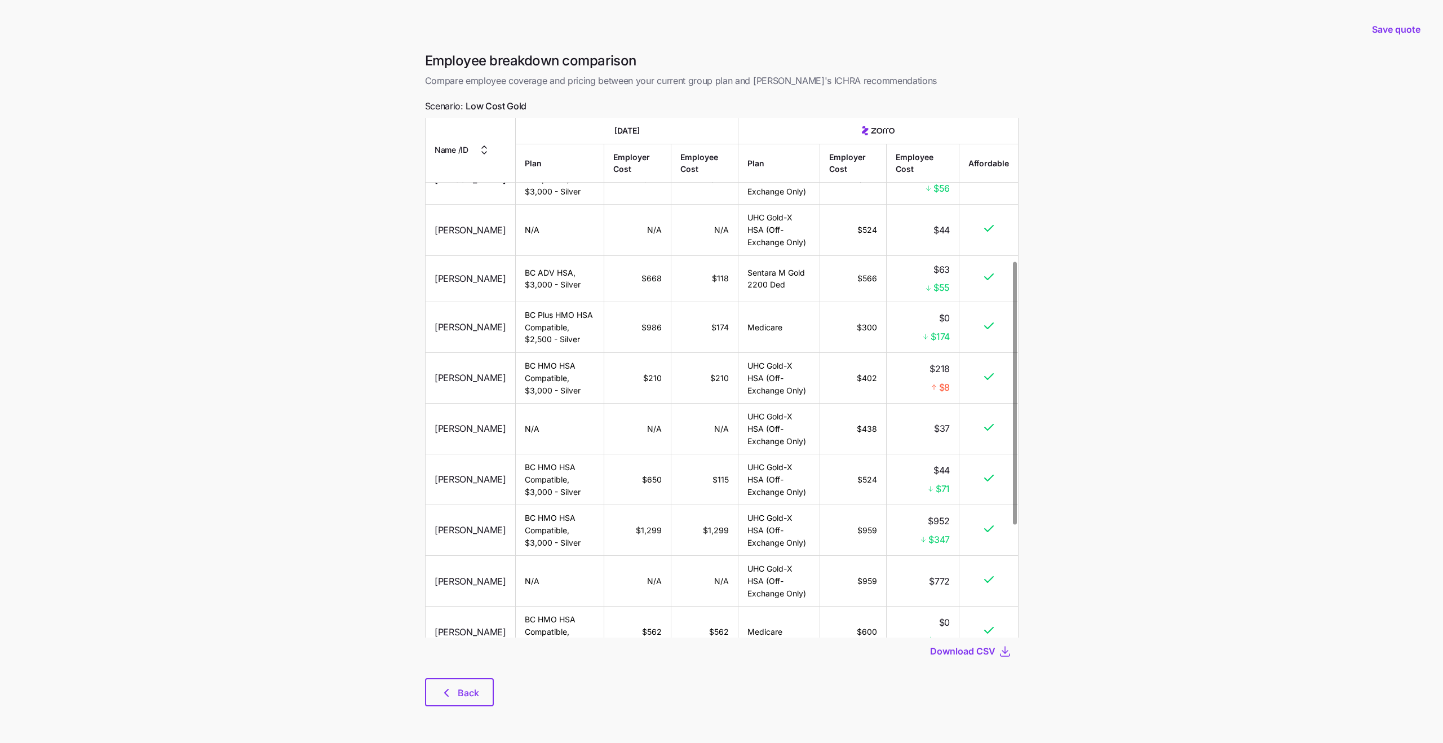
click at [942, 364] on span "$218" at bounding box center [940, 369] width 20 height 14
click at [1081, 397] on main "Save quote Employee breakdown comparison Compare employee coverage and pricing …" at bounding box center [721, 371] width 1443 height 743
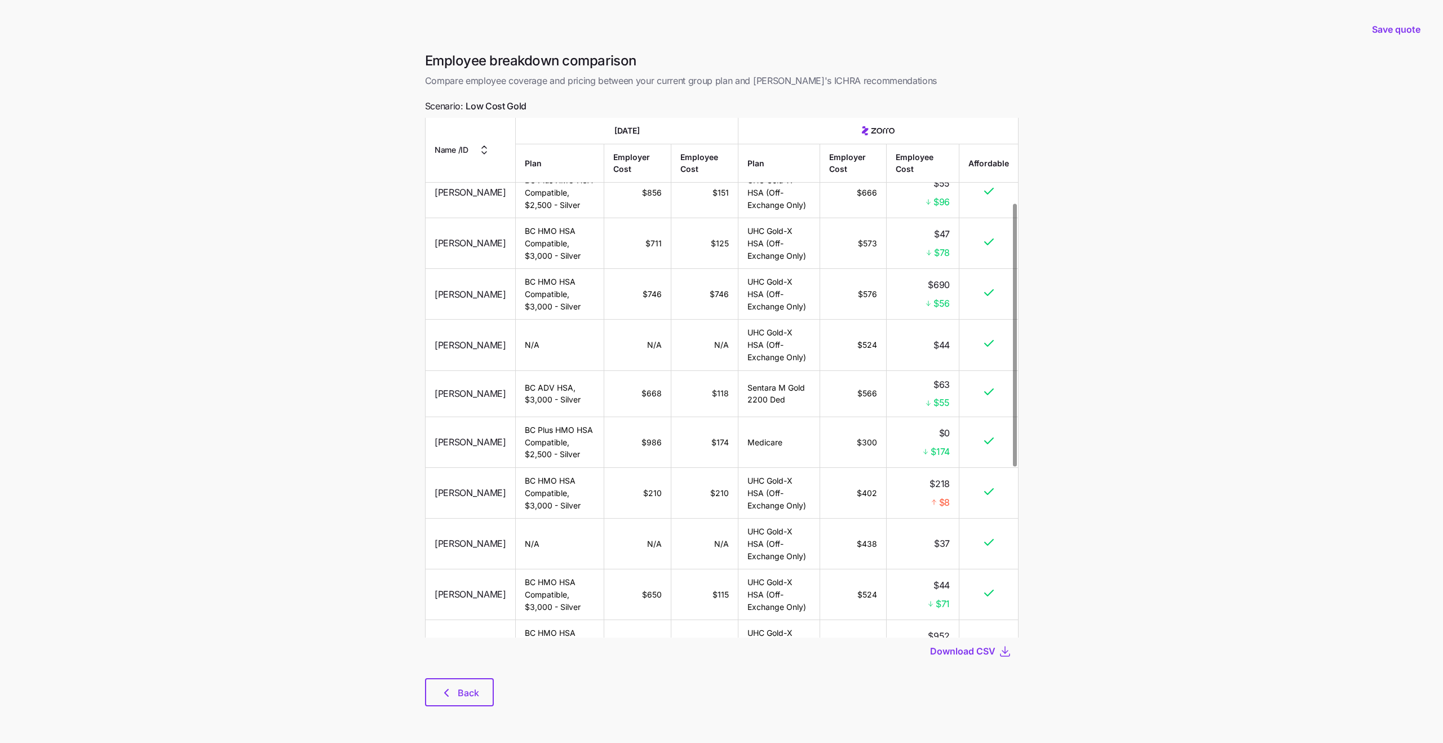
scroll to position [0, 0]
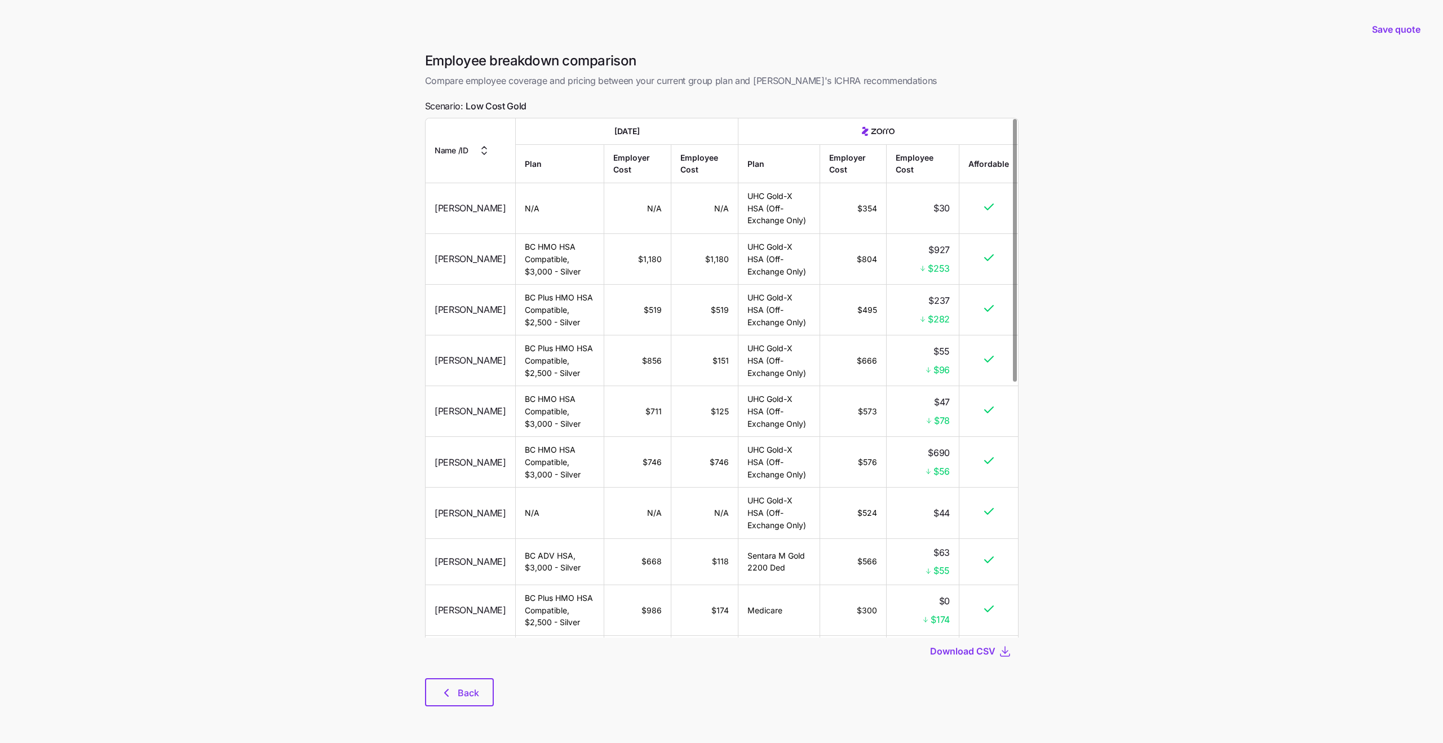
click at [611, 131] on th "Today" at bounding box center [626, 131] width 223 height 27
click at [881, 128] on icon at bounding box center [878, 131] width 33 height 9
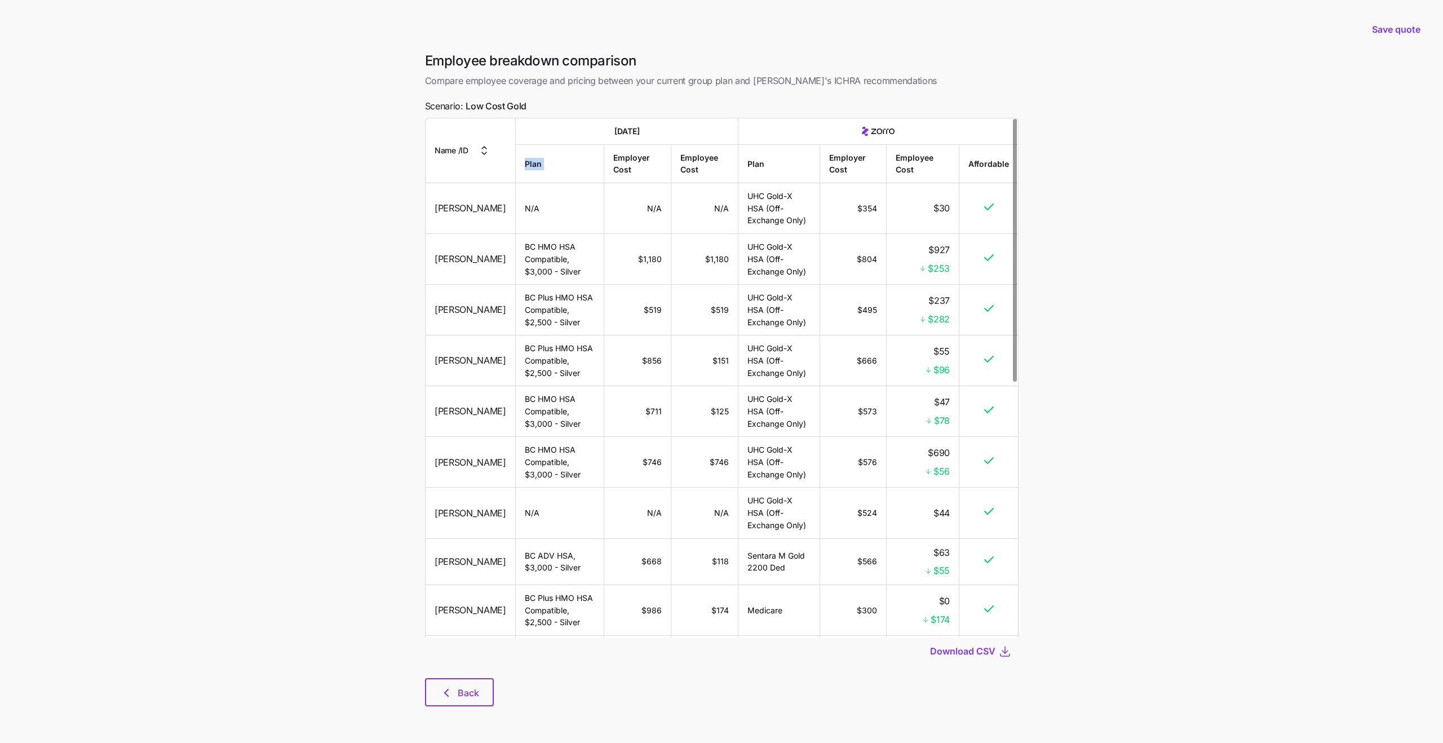
click at [881, 128] on icon at bounding box center [878, 131] width 33 height 9
click at [671, 298] on td "$519" at bounding box center [704, 310] width 67 height 51
